Goal: Task Accomplishment & Management: Complete application form

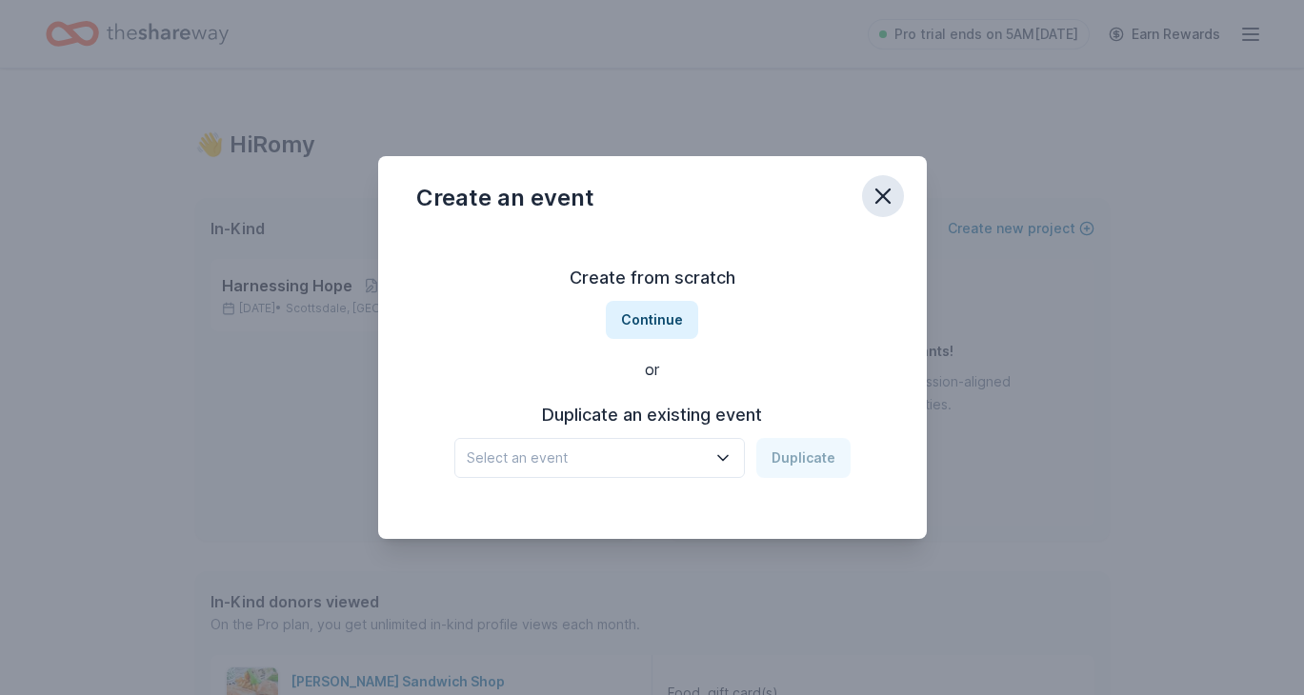
click at [884, 190] on icon "button" at bounding box center [883, 196] width 27 height 27
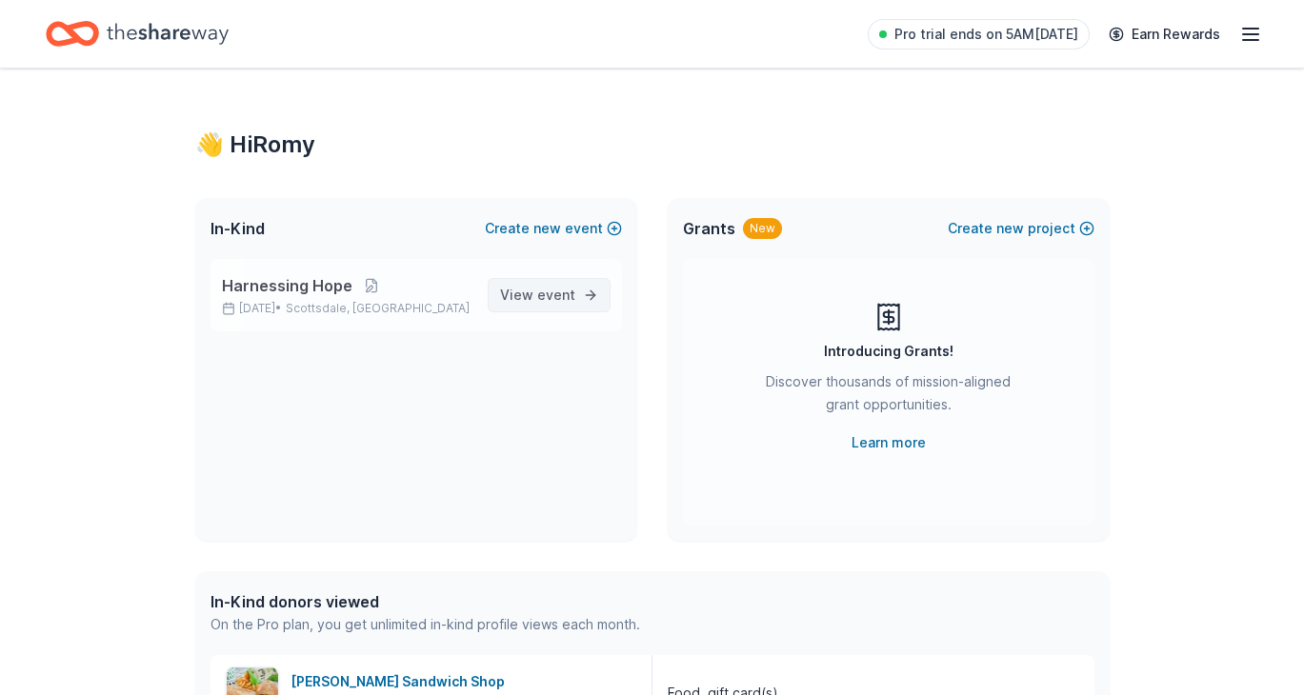
click at [565, 293] on span "event" at bounding box center [556, 295] width 38 height 16
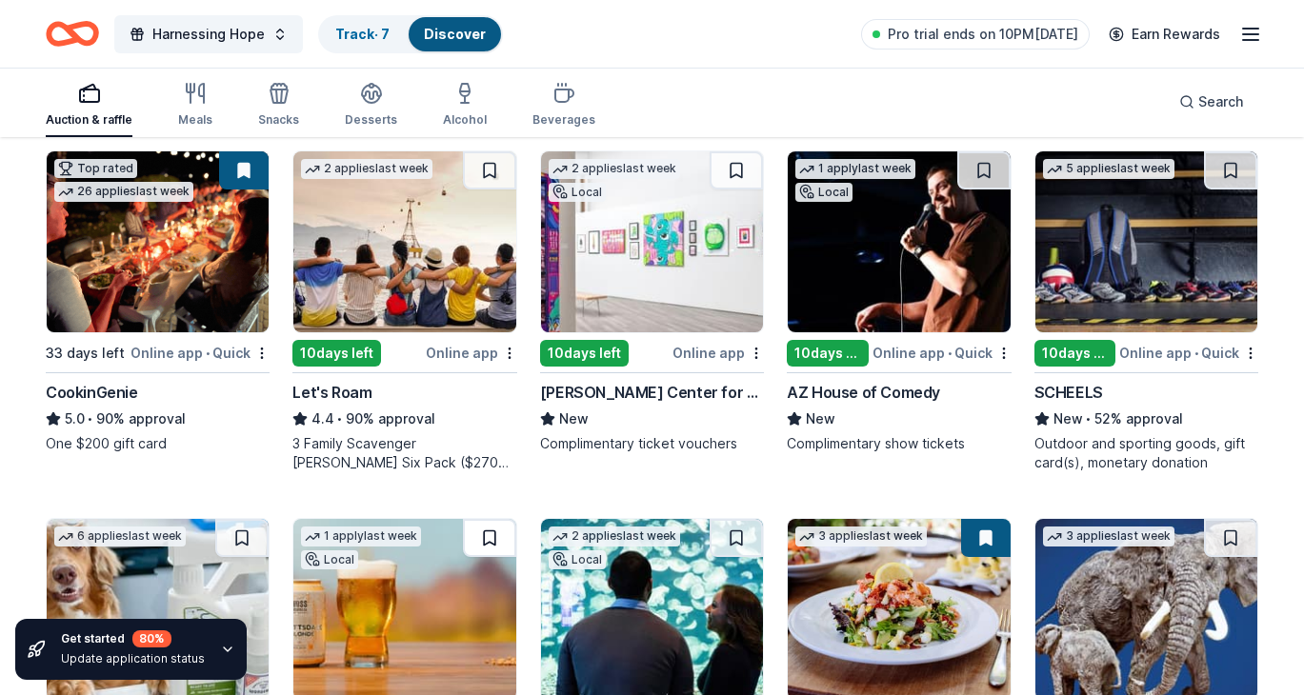
scroll to position [566, 0]
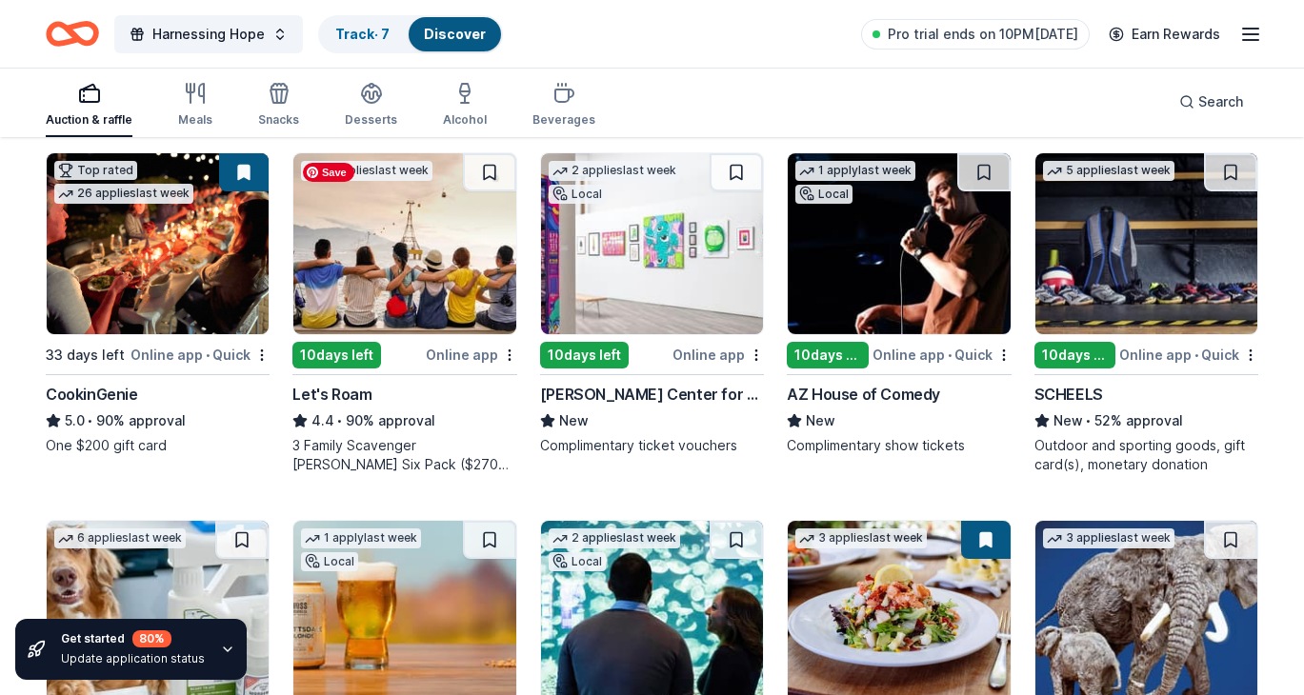
click at [449, 252] on img at bounding box center [404, 243] width 222 height 181
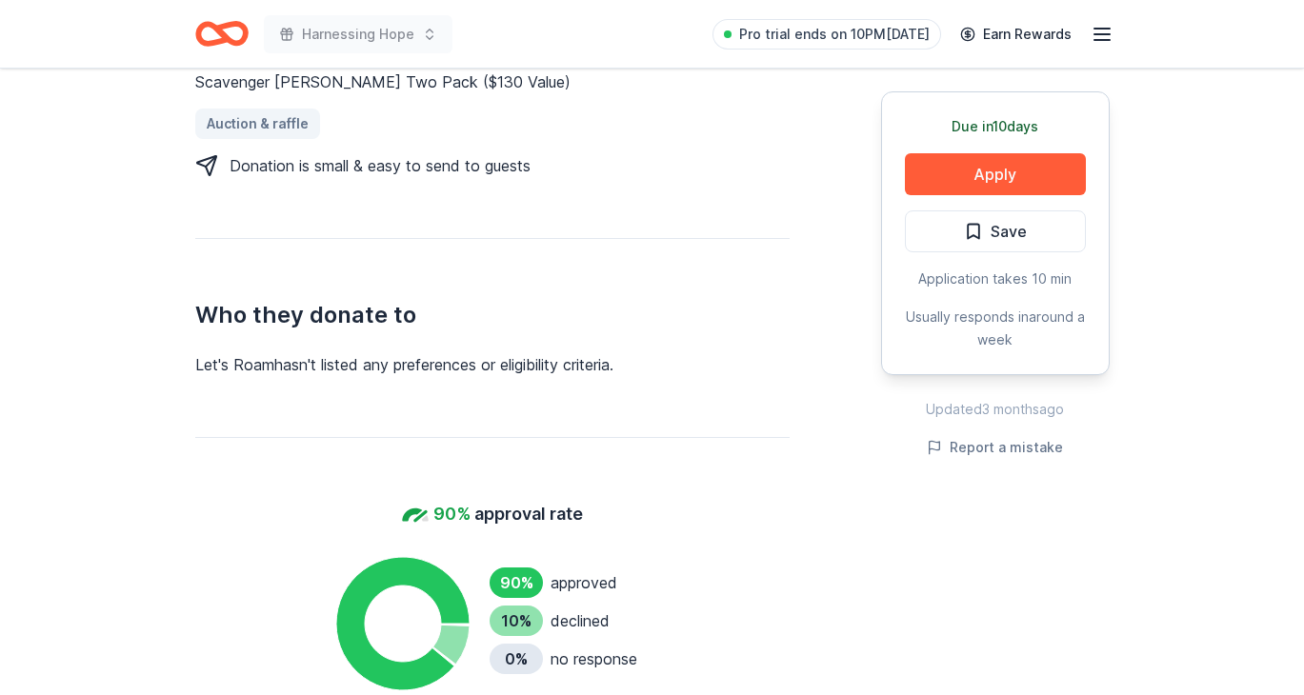
scroll to position [908, 0]
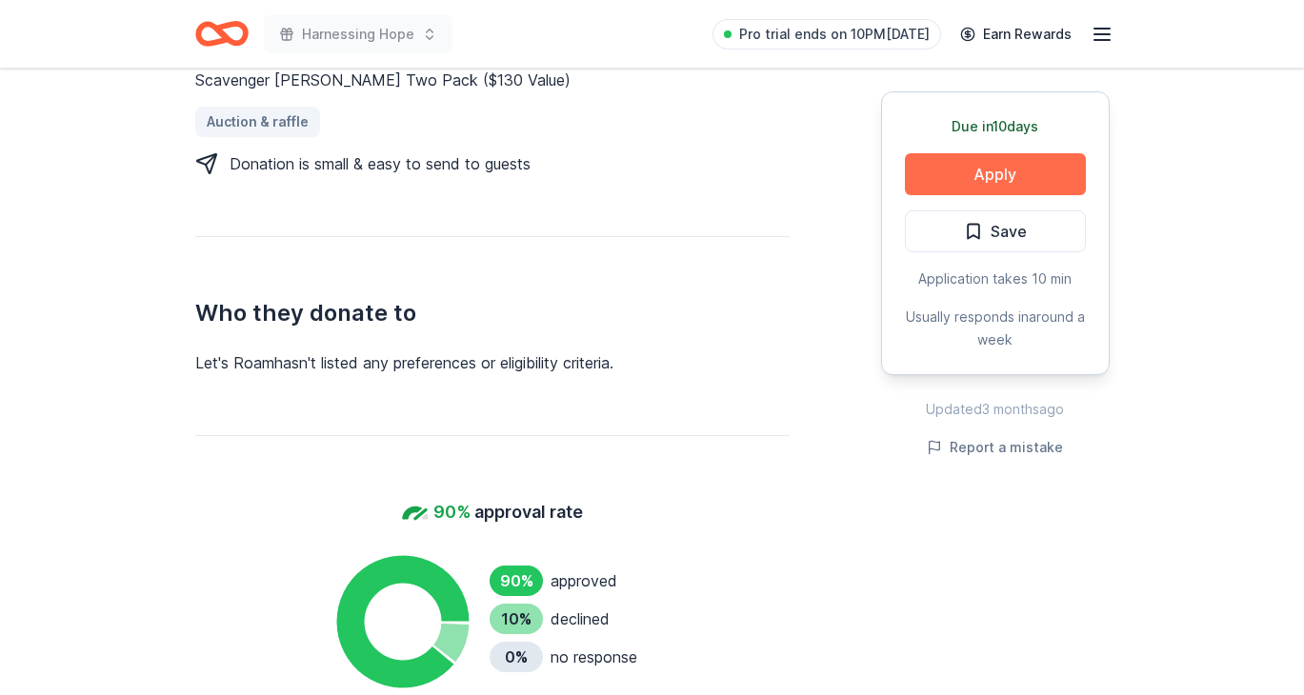
click at [1008, 173] on button "Apply" at bounding box center [995, 174] width 181 height 42
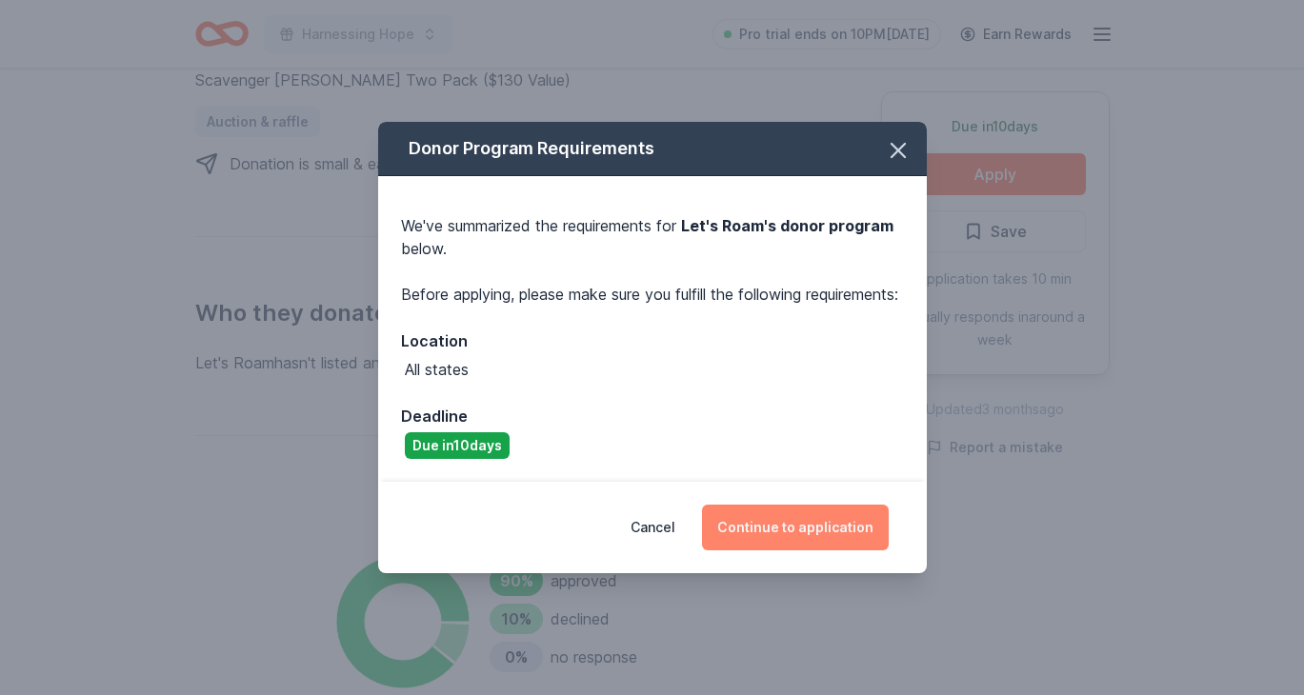
click at [796, 542] on button "Continue to application" at bounding box center [795, 528] width 187 height 46
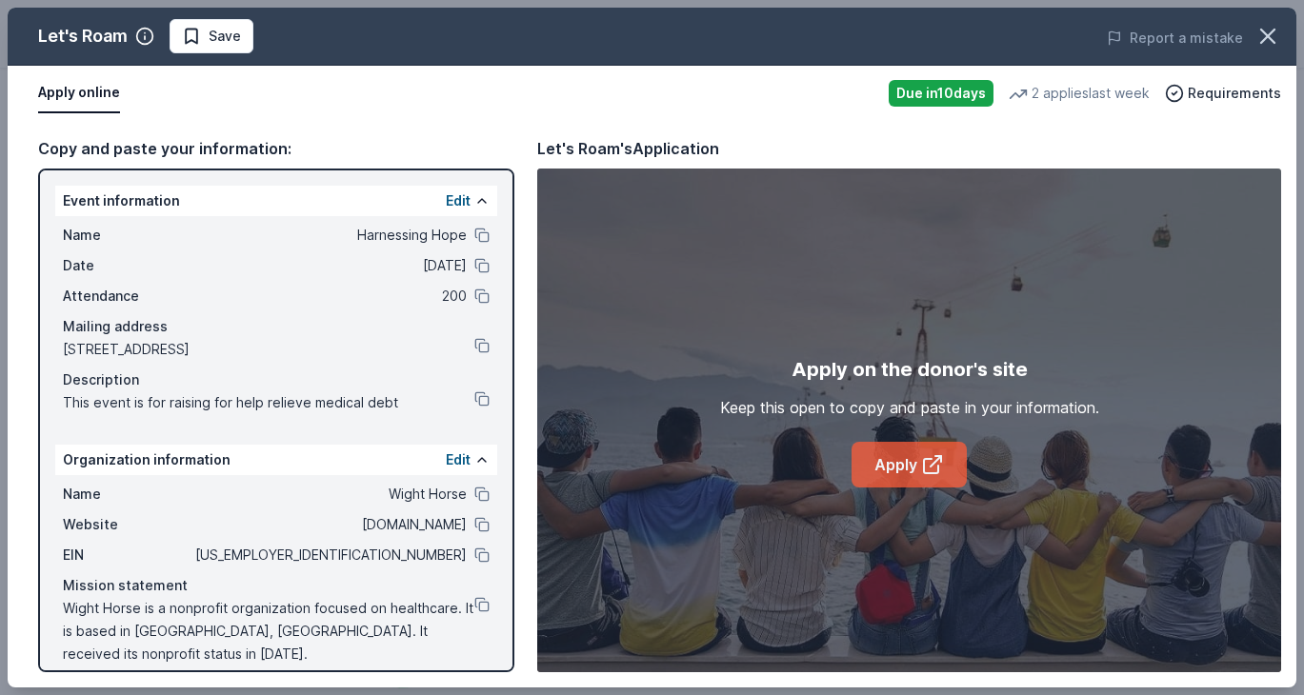
click at [901, 481] on link "Apply" at bounding box center [909, 465] width 115 height 46
